Goal: Obtain resource: Download file/media

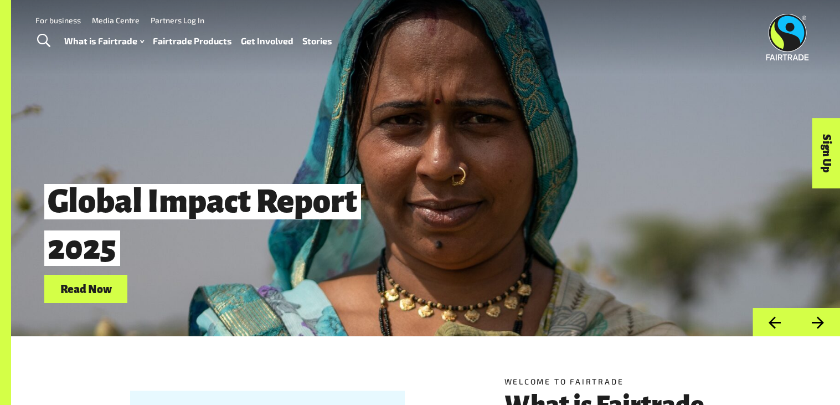
click at [109, 282] on link "Read Now" at bounding box center [85, 289] width 83 height 28
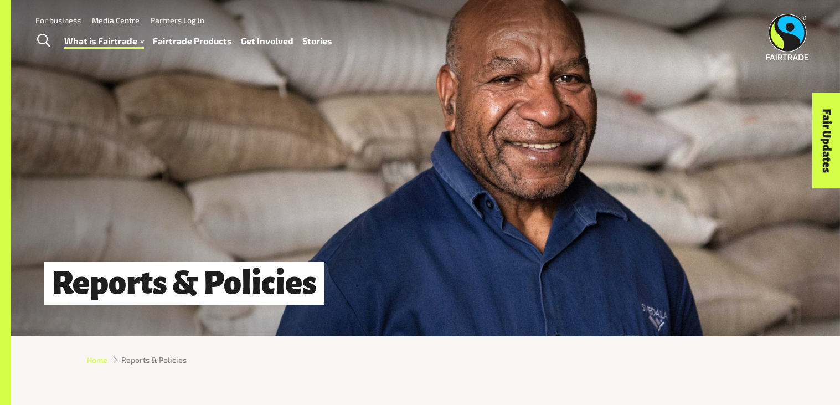
click at [104, 355] on span "Home" at bounding box center [97, 360] width 20 height 12
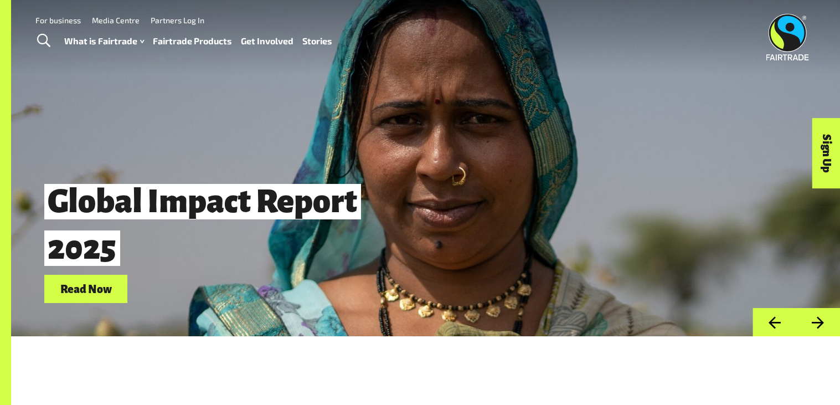
click at [106, 288] on link "Read Now" at bounding box center [85, 289] width 83 height 28
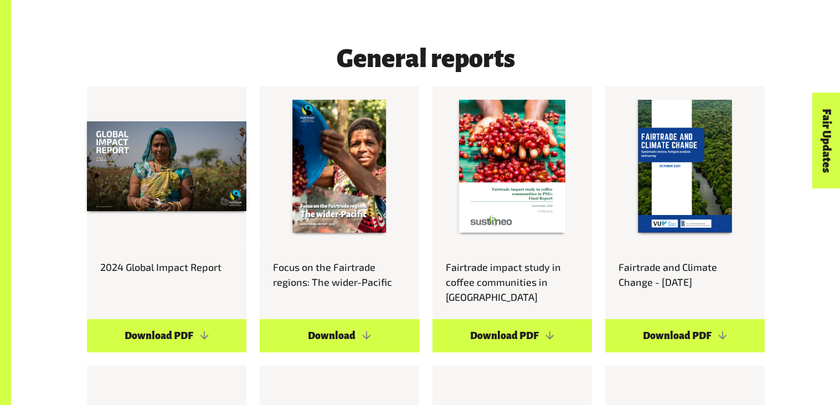
scroll to position [614, 0]
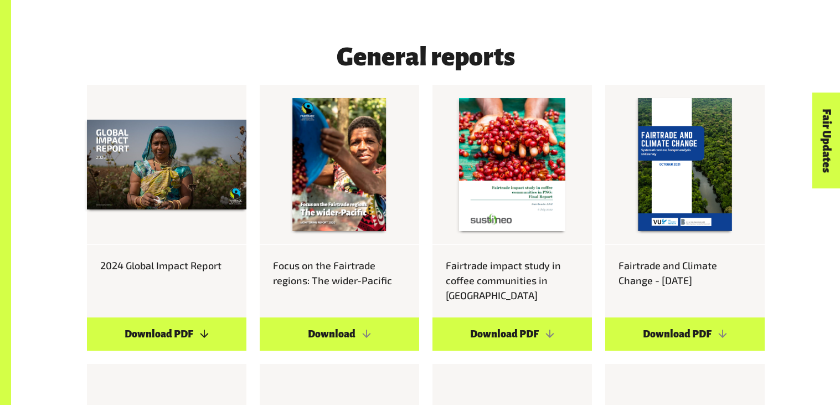
click at [179, 317] on link "Download PDF" at bounding box center [166, 333] width 159 height 33
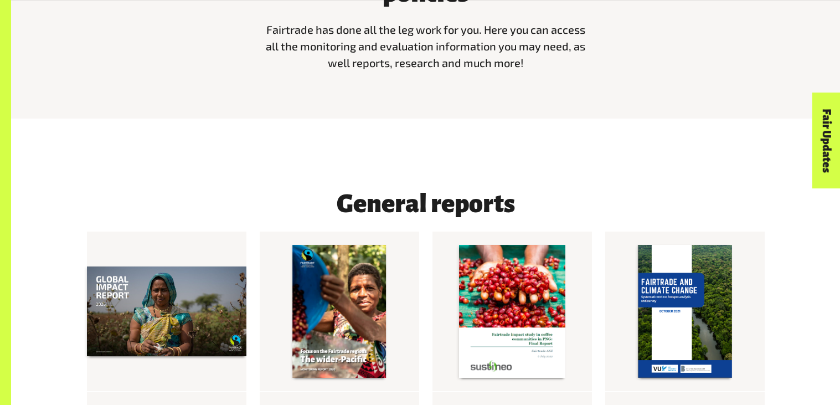
scroll to position [0, 0]
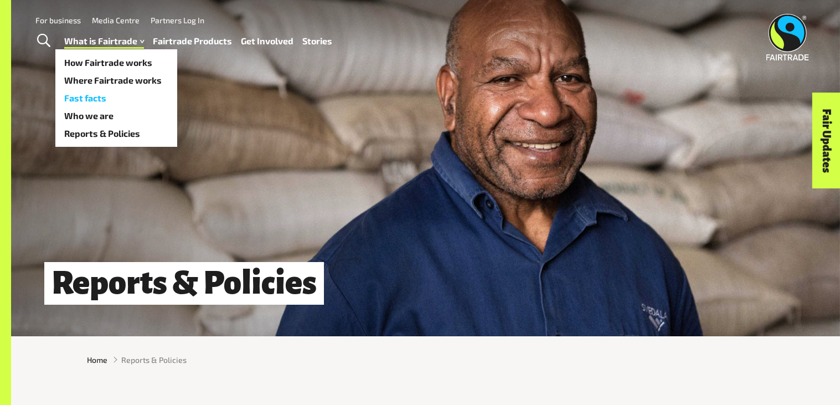
click at [100, 93] on link "Fast facts" at bounding box center [116, 98] width 122 height 18
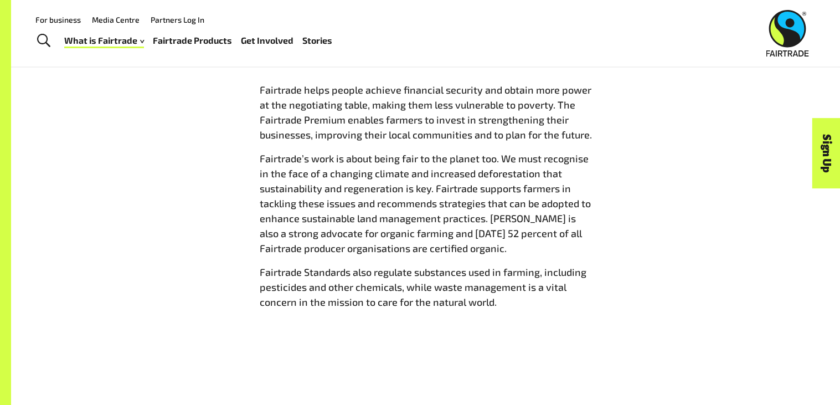
scroll to position [1248, 0]
